Goal: Task Accomplishment & Management: Manage account settings

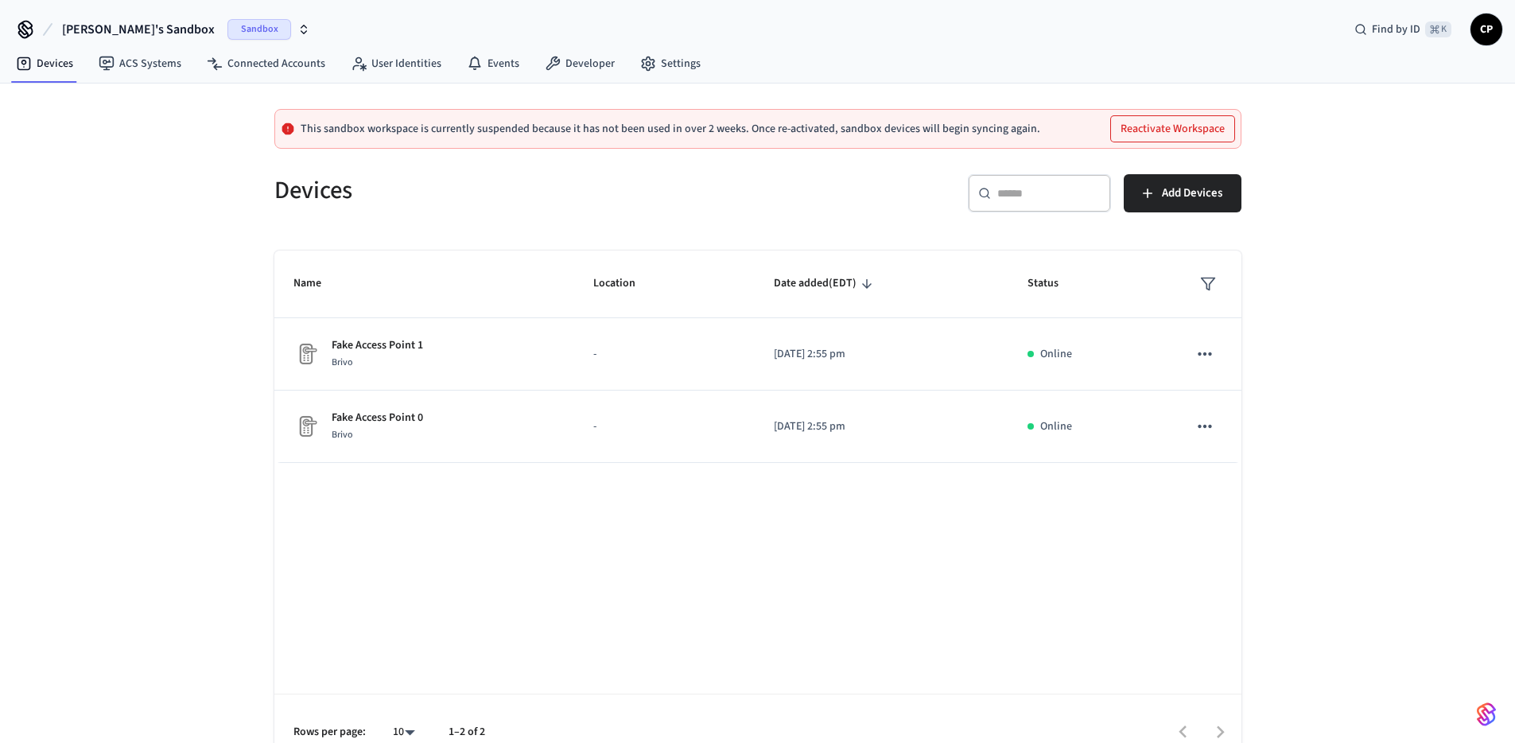
click at [874, 129] on p "This sandbox workspace is currently suspended because it has not been used in o…" at bounding box center [671, 128] width 740 height 13
click at [682, 64] on link "Settings" at bounding box center [670, 63] width 86 height 29
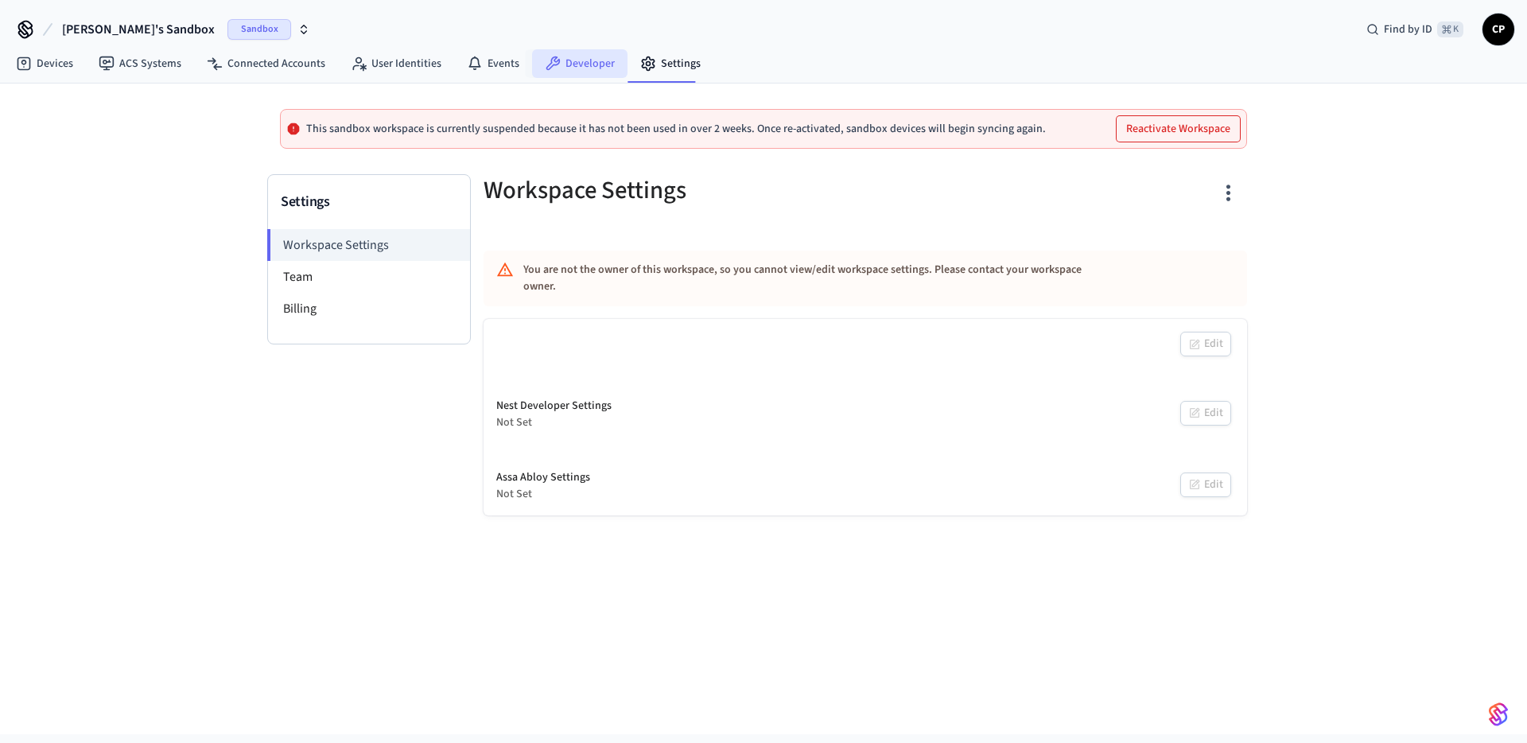
click at [578, 66] on link "Developer" at bounding box center [579, 63] width 95 height 29
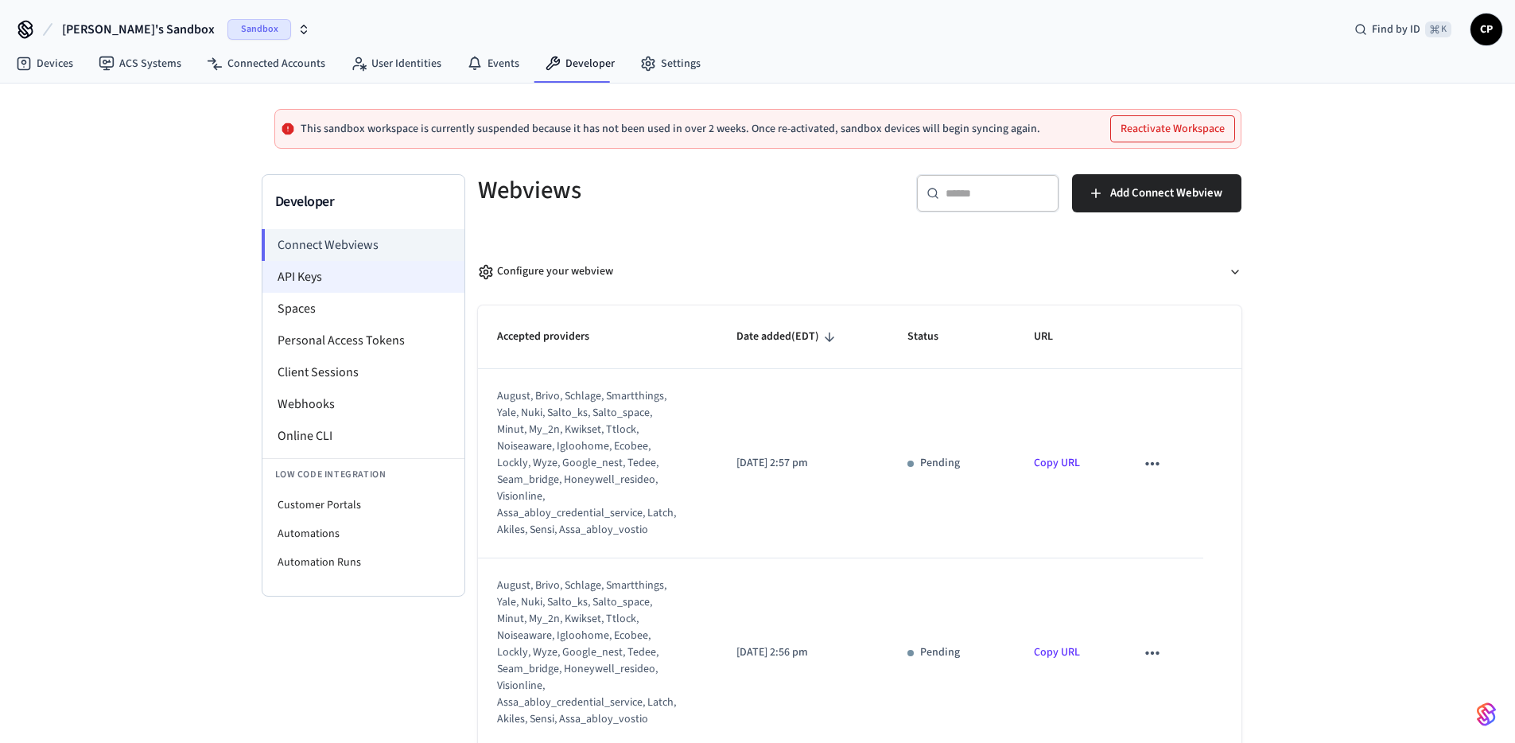
click at [306, 278] on li "API Keys" at bounding box center [363, 277] width 202 height 32
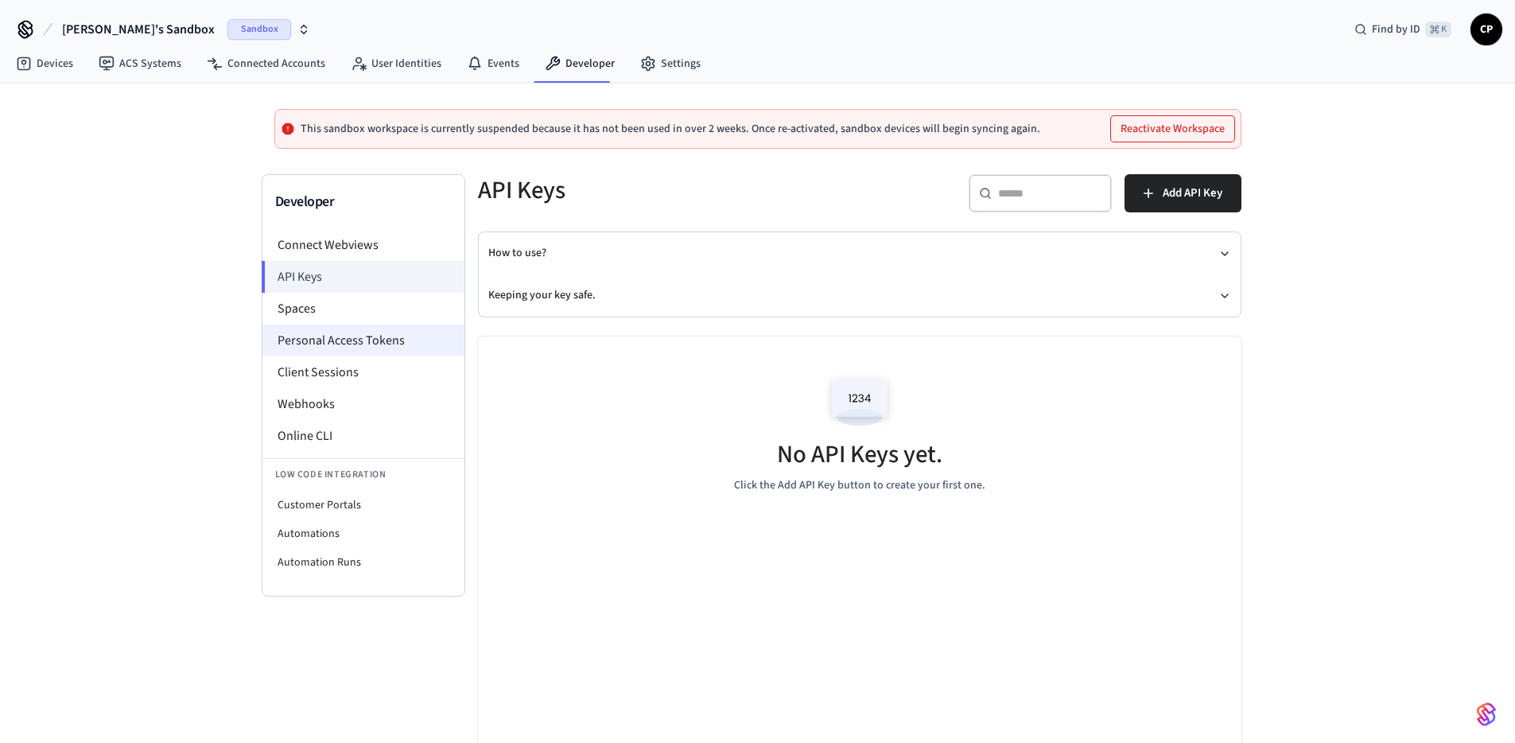
click at [345, 339] on li "Personal Access Tokens" at bounding box center [363, 340] width 202 height 32
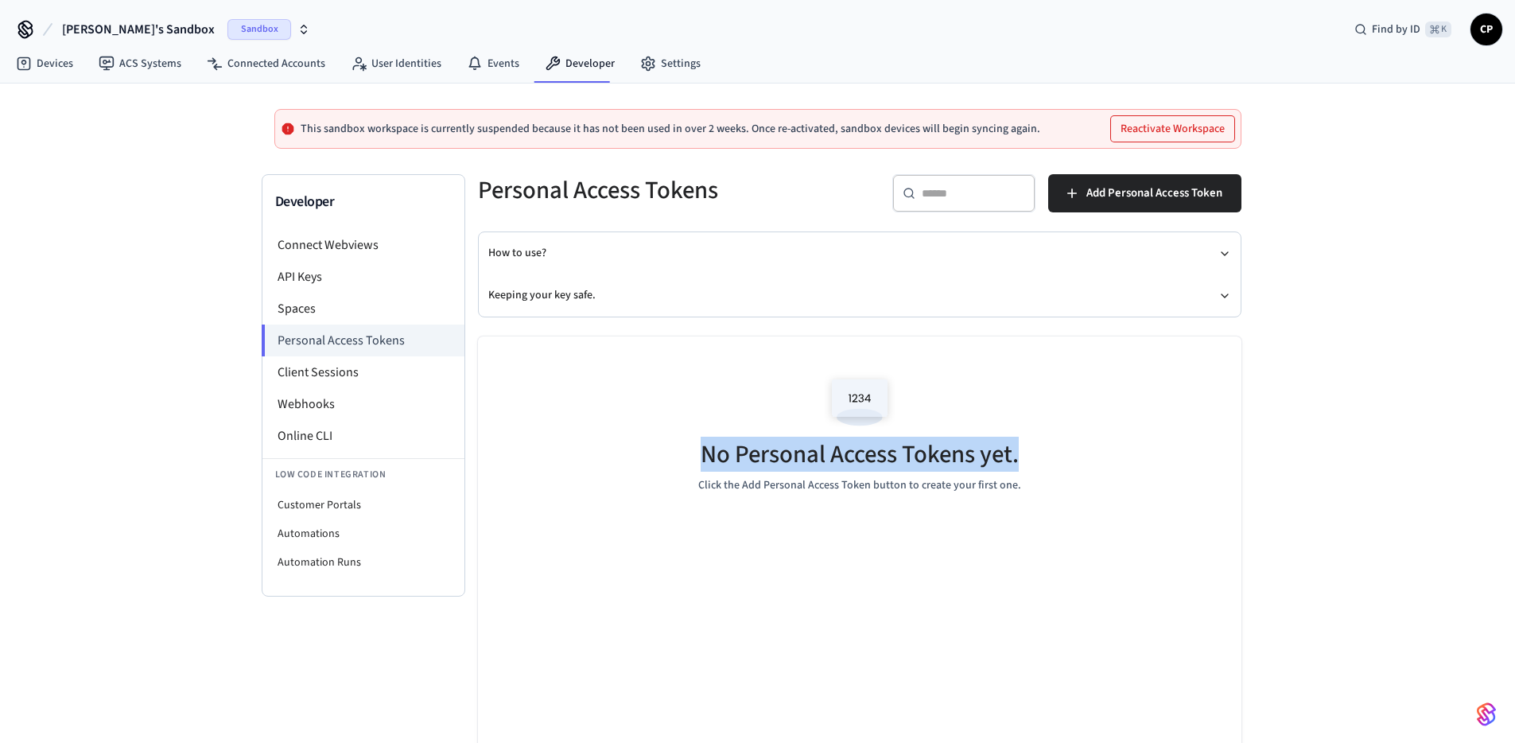
drag, startPoint x: 1019, startPoint y: 457, endPoint x: 660, endPoint y: 456, distance: 359.4
click at [660, 456] on div "No Personal Access Tokens yet. Click the Add Personal Access Token button to cr…" at bounding box center [859, 430] width 763 height 189
drag, startPoint x: 716, startPoint y: 460, endPoint x: 1043, endPoint y: 462, distance: 327.6
click at [1043, 462] on div "No Personal Access Tokens yet. Click the Add Personal Access Token button to cr…" at bounding box center [859, 430] width 763 height 189
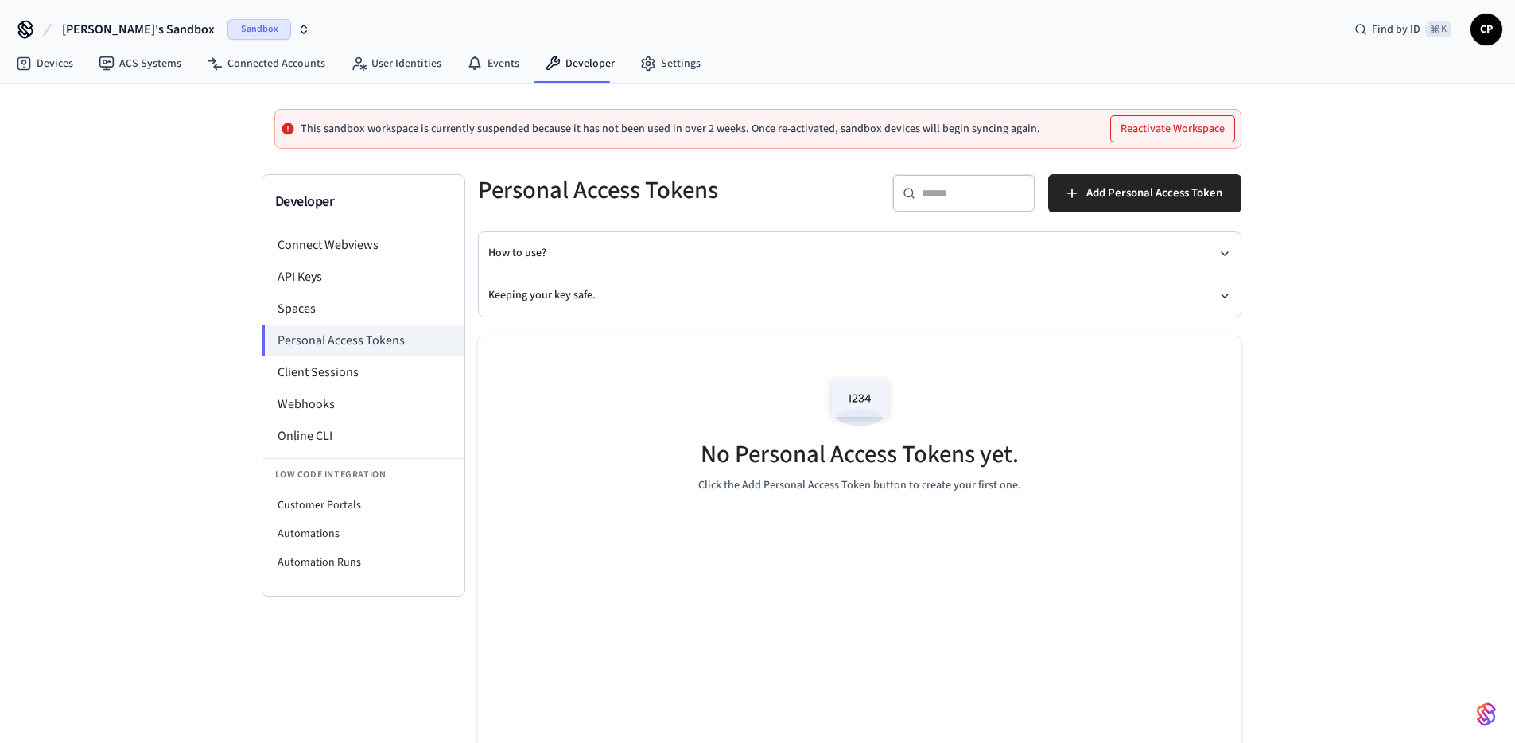
click at [1043, 461] on div "No Personal Access Tokens yet. Click the Add Personal Access Token button to cr…" at bounding box center [859, 430] width 763 height 189
drag, startPoint x: 1043, startPoint y: 461, endPoint x: 706, endPoint y: 464, distance: 337.2
click at [706, 464] on div "No Personal Access Tokens yet. Click the Add Personal Access Token button to cr…" at bounding box center [859, 430] width 763 height 189
click at [706, 464] on h5 "No Personal Access Tokens yet." at bounding box center [860, 454] width 318 height 33
drag, startPoint x: 712, startPoint y: 463, endPoint x: 1131, endPoint y: 455, distance: 418.3
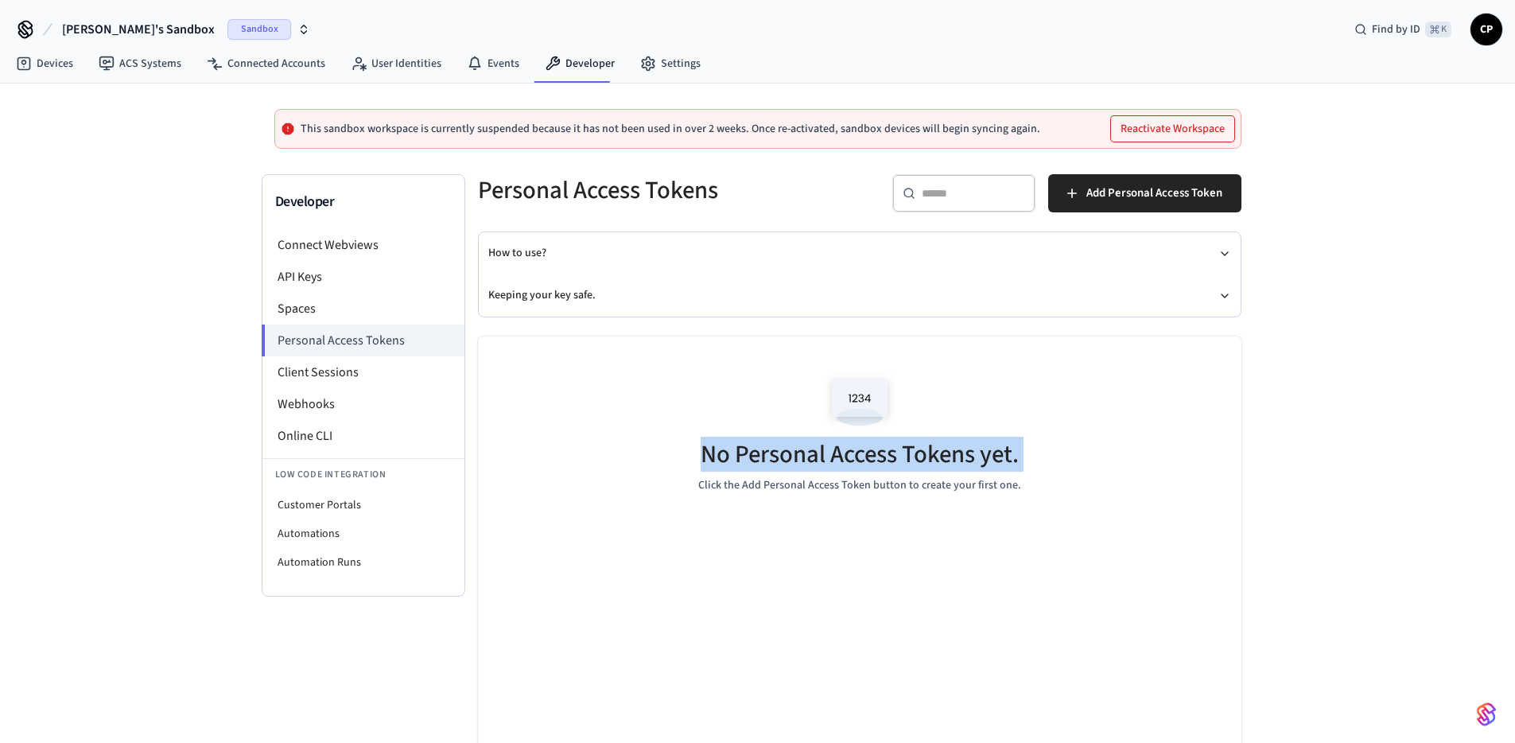
click at [1131, 455] on div "No Personal Access Tokens yet. Click the Add Personal Access Token button to cr…" at bounding box center [859, 430] width 763 height 189
